Goal: Check status: Check status

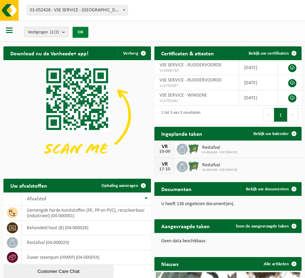
click at [83, 30] on button "OK" at bounding box center [80, 32] width 16 height 11
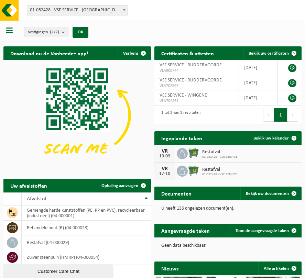
click at [162, 157] on div "19-09" at bounding box center [165, 156] width 14 height 5
click at [259, 139] on span "Bekijk uw kalender" at bounding box center [270, 138] width 35 height 4
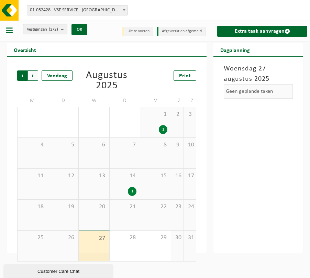
click at [33, 72] on span "Volgende" at bounding box center [33, 75] width 10 height 10
